Goal: Transaction & Acquisition: Book appointment/travel/reservation

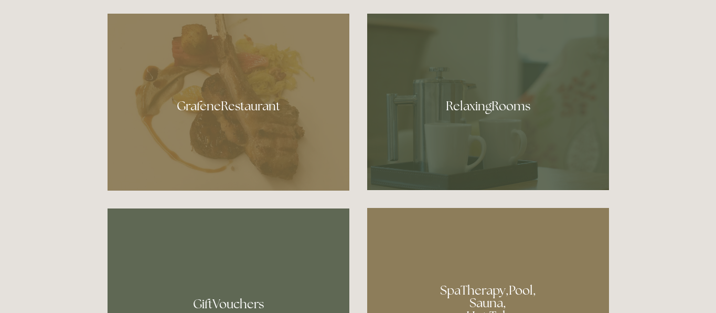
scroll to position [485, 0]
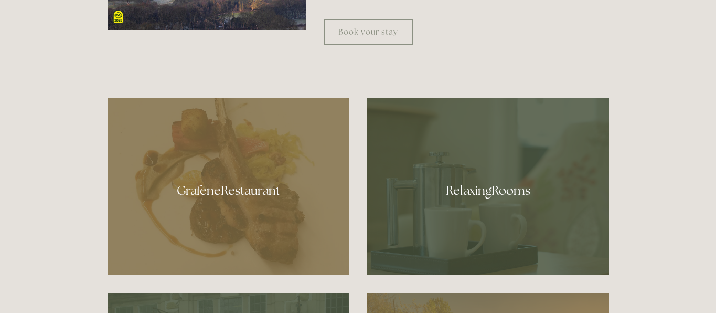
click at [482, 189] on div at bounding box center [488, 186] width 242 height 176
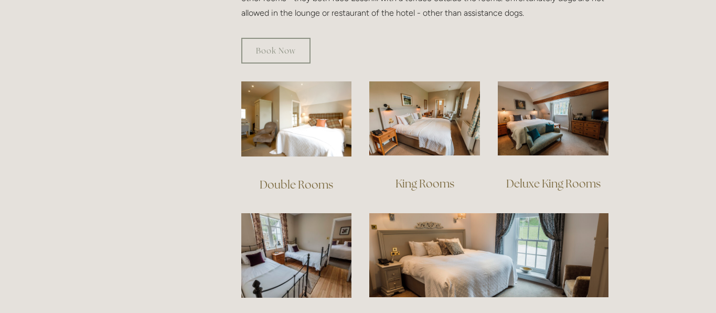
scroll to position [674, 0]
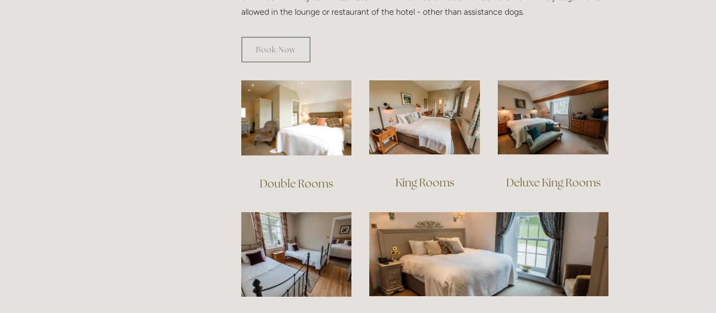
click at [281, 176] on link "Double Rooms" at bounding box center [296, 183] width 73 height 14
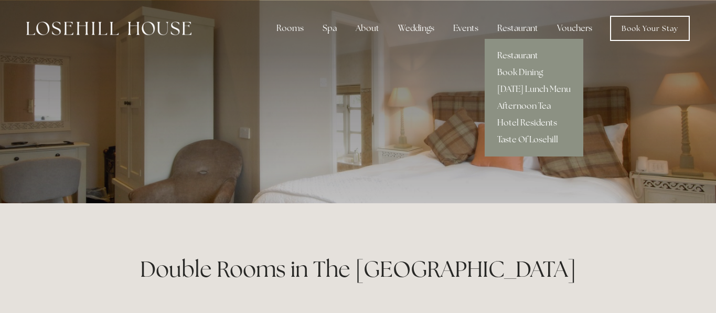
click at [519, 54] on link "Restaurant" at bounding box center [534, 55] width 99 height 17
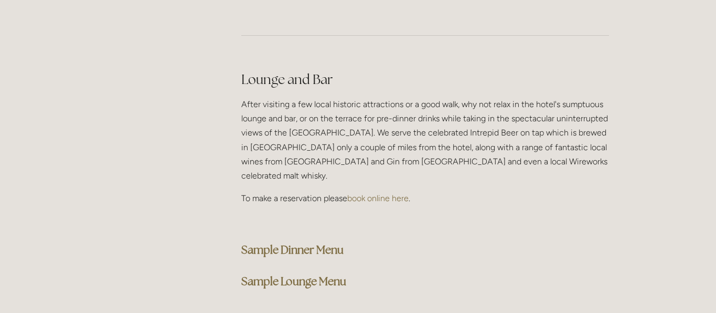
scroll to position [2594, 0]
click at [317, 242] on strong "Sample Dinner Menu" at bounding box center [292, 249] width 102 height 14
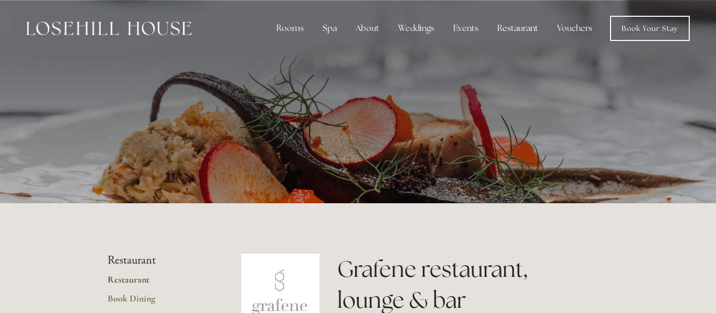
scroll to position [0, 0]
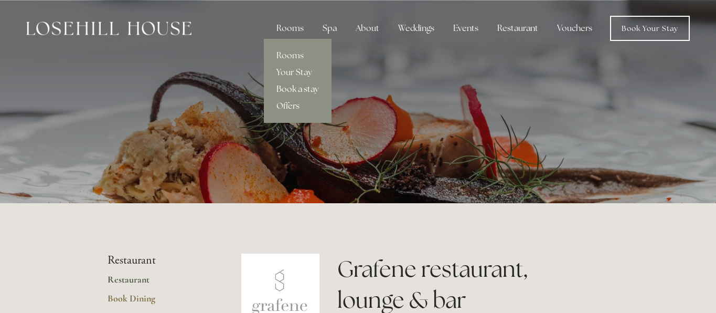
click at [296, 88] on link "Book a stay" at bounding box center [298, 89] width 68 height 17
